Goal: Transaction & Acquisition: Purchase product/service

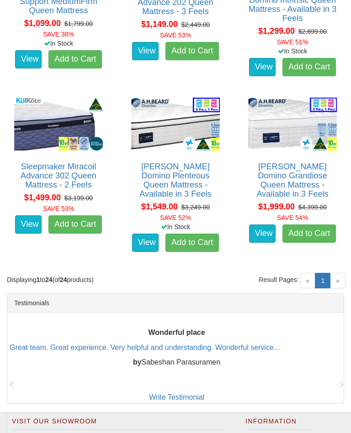
scroll to position [1654, 0]
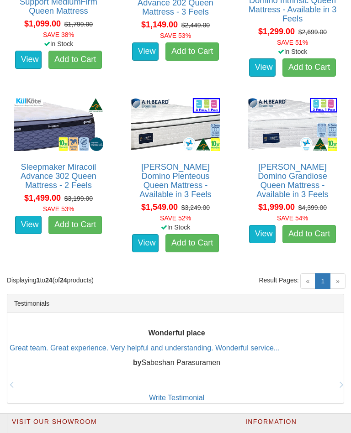
click at [337, 274] on span "»" at bounding box center [338, 282] width 16 height 16
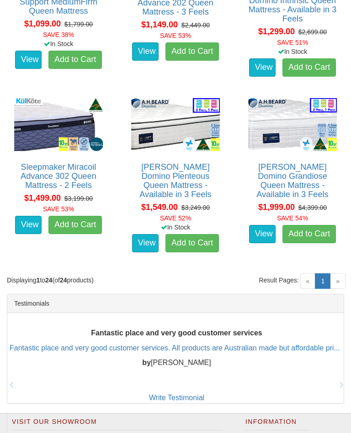
click at [338, 274] on span "»" at bounding box center [338, 282] width 16 height 16
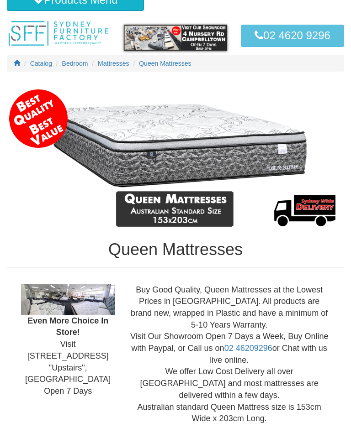
scroll to position [0, 0]
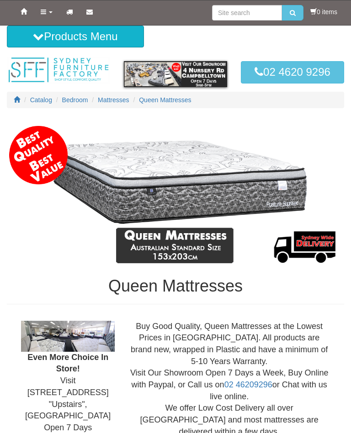
click at [109, 102] on span "Mattresses" at bounding box center [113, 99] width 31 height 7
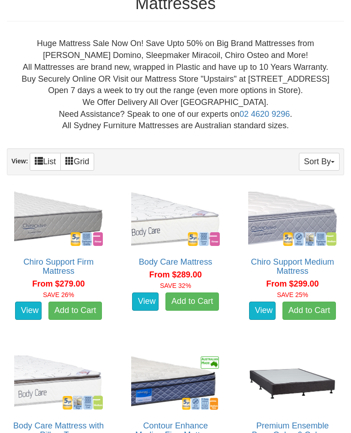
scroll to position [271, 0]
click at [337, 169] on button "Sort By" at bounding box center [319, 162] width 41 height 18
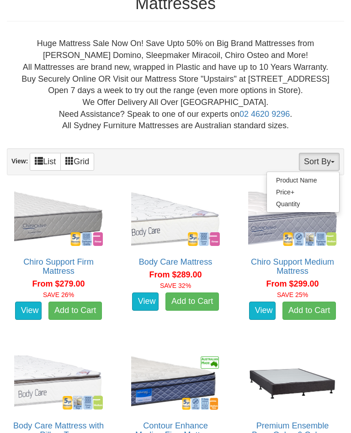
click at [222, 188] on div at bounding box center [175, 216] width 351 height 433
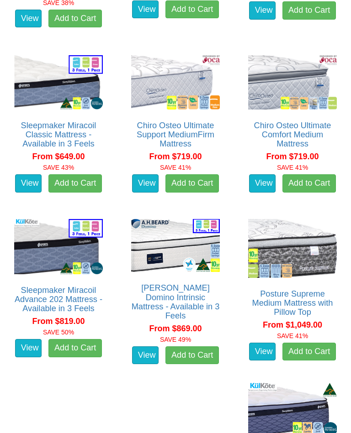
scroll to position [1226, 0]
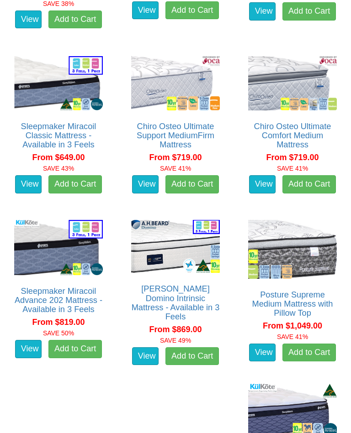
click at [30, 356] on link "View" at bounding box center [28, 349] width 26 height 18
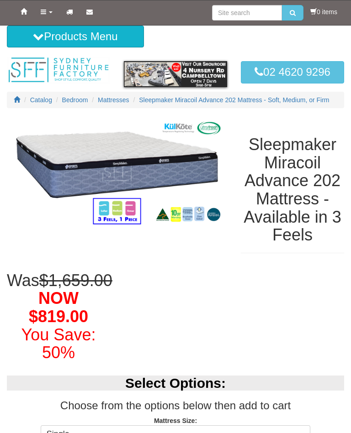
click at [112, 96] on span "Mattresses" at bounding box center [113, 99] width 31 height 7
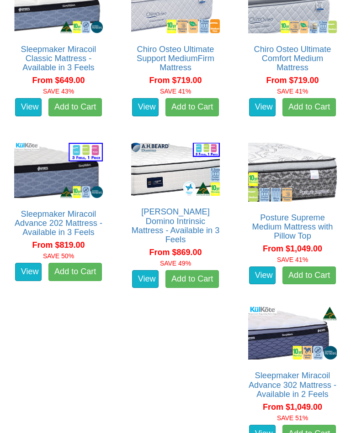
scroll to position [1314, 0]
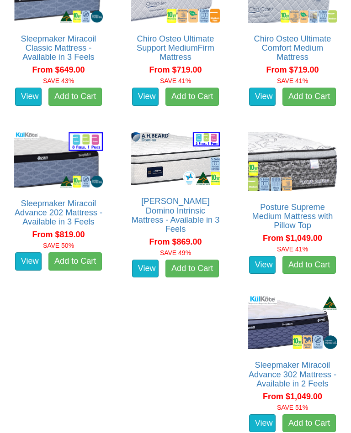
click at [26, 271] on link "View" at bounding box center [28, 262] width 26 height 18
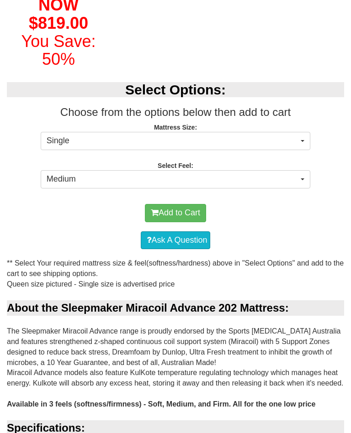
scroll to position [295, 0]
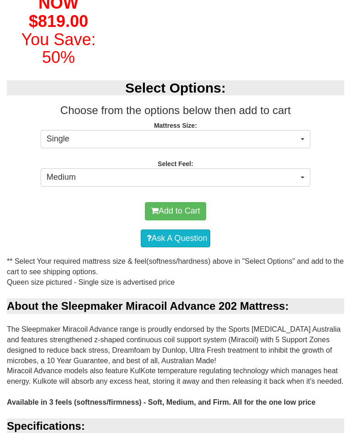
click at [305, 148] on button "Single" at bounding box center [175, 139] width 269 height 18
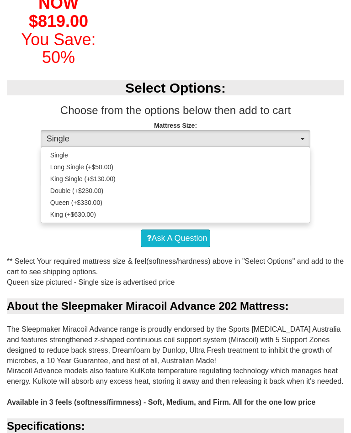
click at [302, 151] on div at bounding box center [175, 216] width 351 height 433
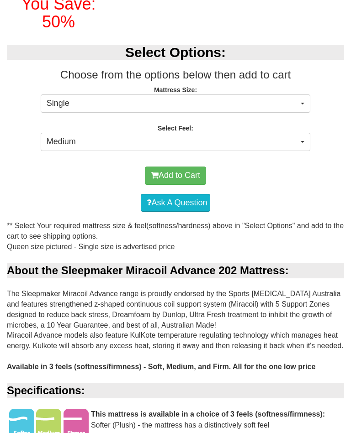
scroll to position [320, 0]
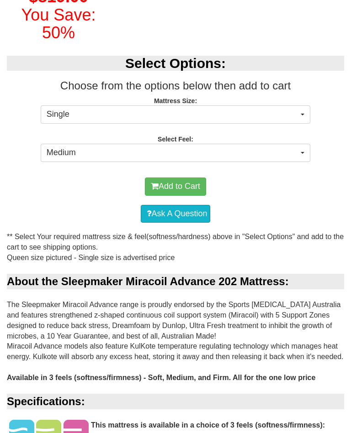
click at [304, 154] on span "button" at bounding box center [302, 153] width 4 height 2
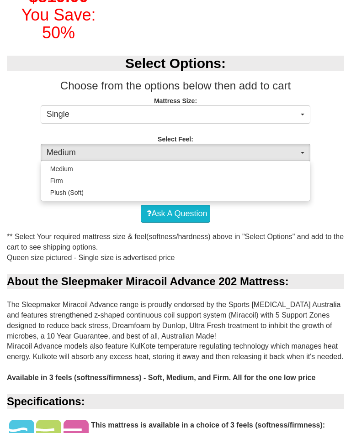
click at [335, 219] on div at bounding box center [175, 216] width 351 height 433
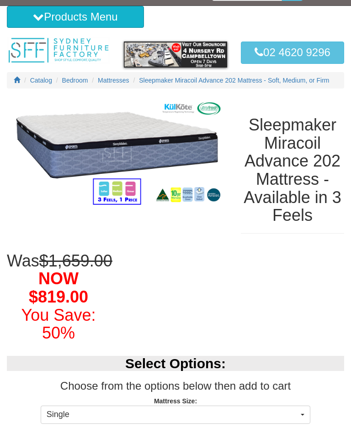
scroll to position [0, 0]
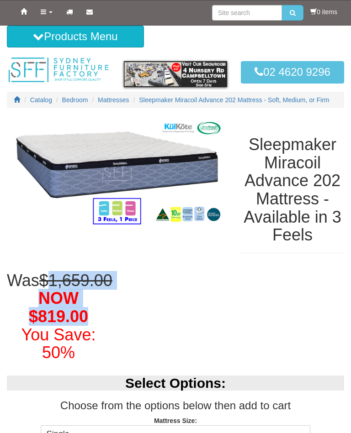
click at [74, 101] on span "Bedroom" at bounding box center [75, 99] width 26 height 7
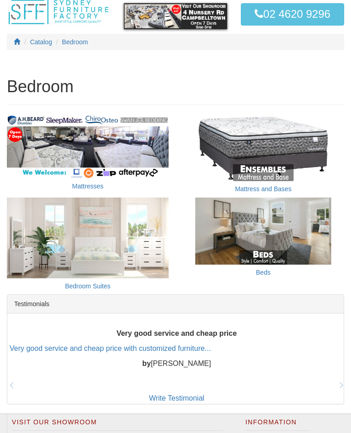
scroll to position [57, 0]
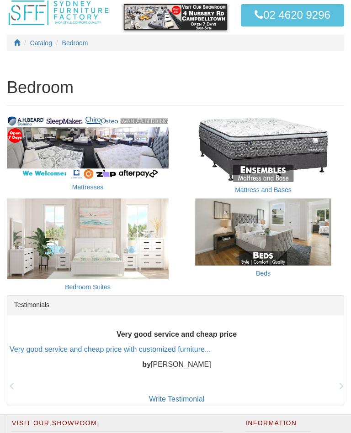
click at [265, 275] on link "Beds" at bounding box center [263, 273] width 15 height 7
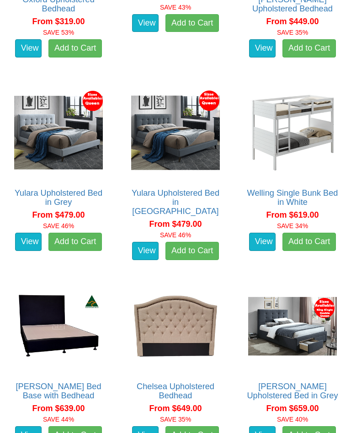
scroll to position [601, 0]
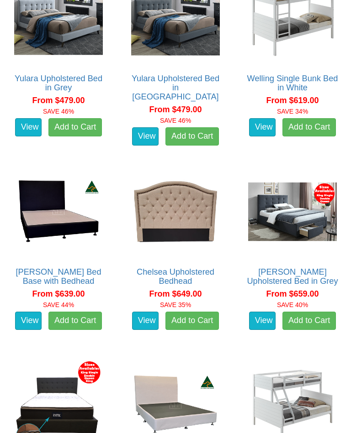
click at [148, 320] on link "View" at bounding box center [145, 321] width 26 height 18
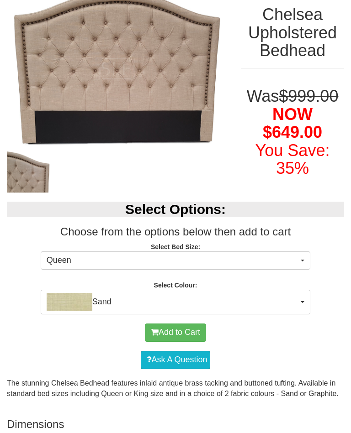
scroll to position [132, 0]
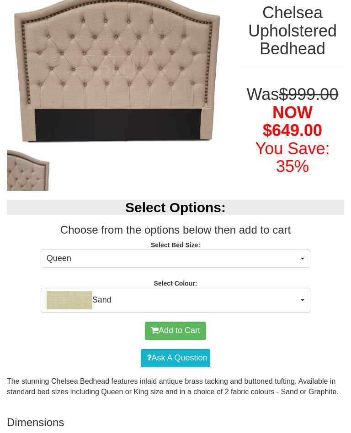
click at [305, 263] on button "Queen" at bounding box center [175, 259] width 269 height 18
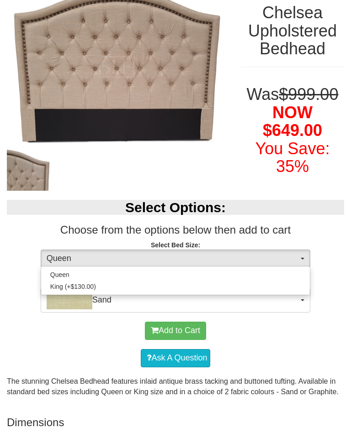
click at [335, 230] on div at bounding box center [175, 216] width 351 height 433
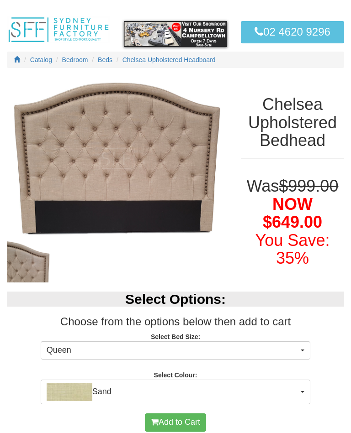
scroll to position [0, 0]
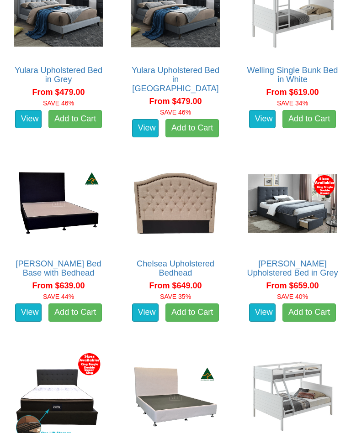
scroll to position [644, 0]
